Goal: Check status: Check status

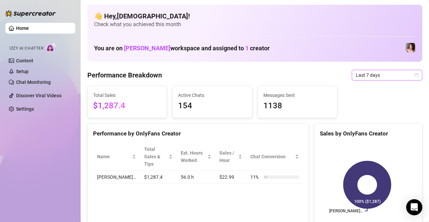
click at [400, 78] on span "Last 7 days" at bounding box center [387, 75] width 62 height 10
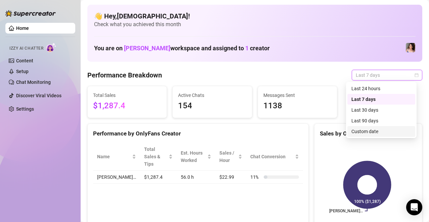
click at [383, 131] on div "Custom date" at bounding box center [381, 131] width 60 height 7
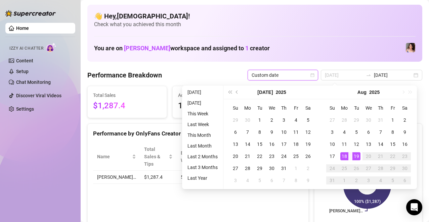
type input "[DATE]"
click at [343, 157] on div "18" at bounding box center [344, 156] width 8 height 8
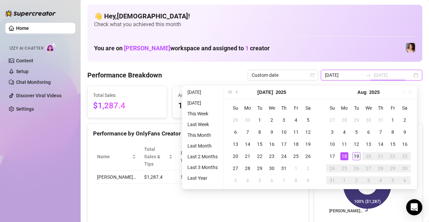
type input "[DATE]"
click at [357, 155] on div "19" at bounding box center [356, 156] width 8 height 8
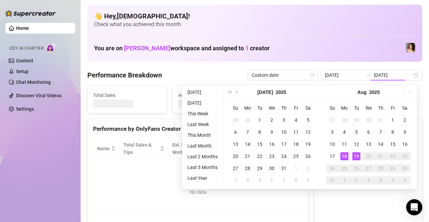
type input "[DATE]"
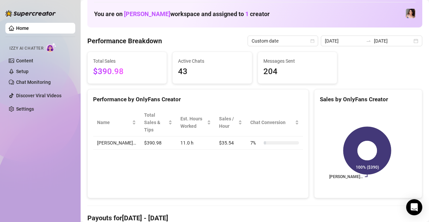
scroll to position [34, 0]
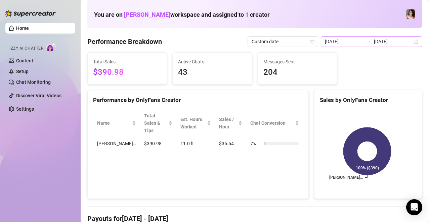
click at [411, 41] on div "[DATE] [DATE]" at bounding box center [371, 41] width 101 height 11
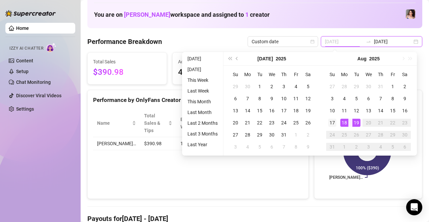
type input "[DATE]"
click at [332, 123] on div "17" at bounding box center [332, 123] width 8 height 8
type input "[DATE]"
click at [359, 125] on div "19" at bounding box center [356, 123] width 8 height 8
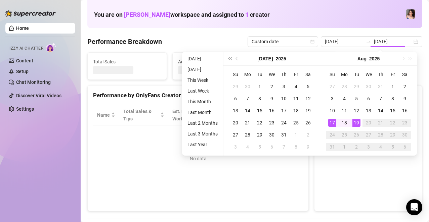
type input "[DATE]"
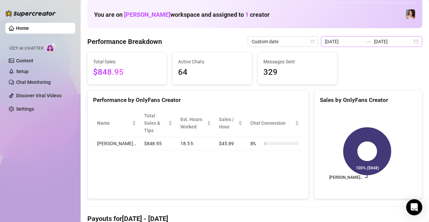
click at [411, 43] on div "[DATE] [DATE]" at bounding box center [371, 41] width 101 height 11
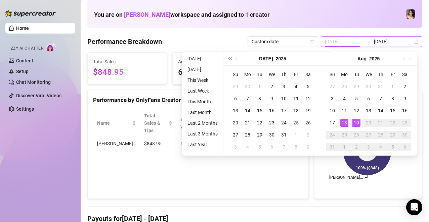
type input "[DATE]"
click at [343, 121] on div "18" at bounding box center [344, 123] width 8 height 8
type input "[DATE]"
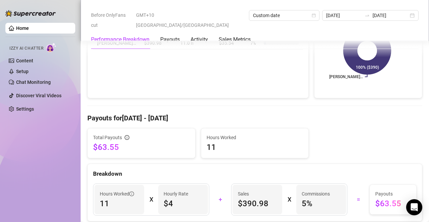
scroll to position [0, 0]
